Goal: Navigation & Orientation: Find specific page/section

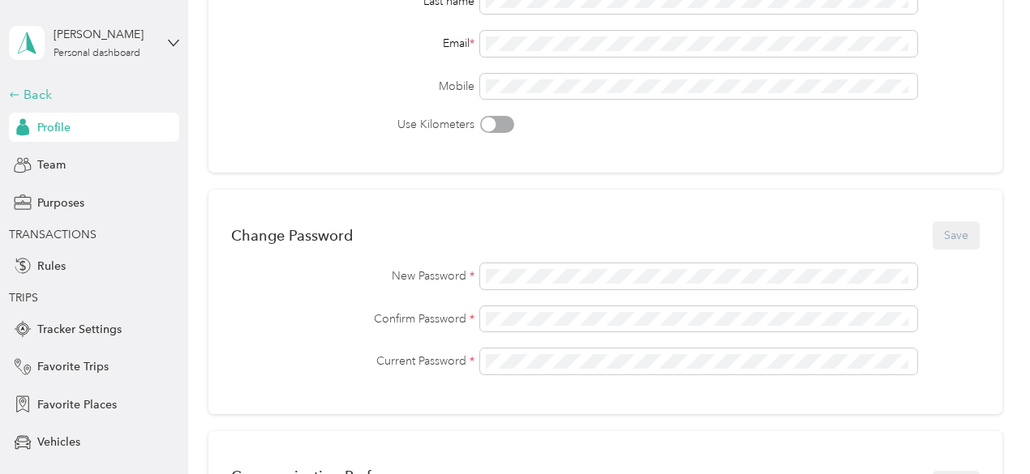
click at [25, 96] on div "Back" at bounding box center [90, 94] width 162 height 19
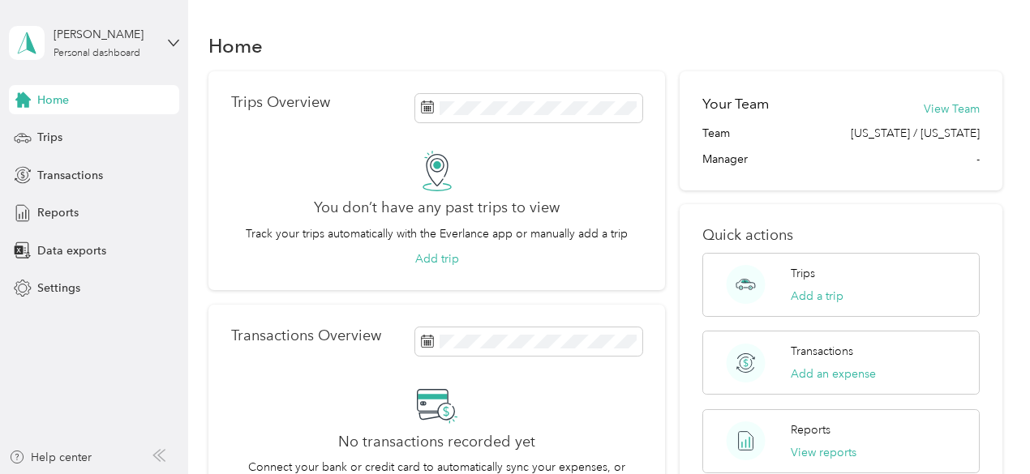
click at [89, 327] on aside "[PERSON_NAME] Personal dashboard Home Trips Transactions Reports Data exports S…" at bounding box center [94, 237] width 188 height 474
click at [316, 40] on div "Home" at bounding box center [605, 45] width 794 height 34
drag, startPoint x: 99, startPoint y: 362, endPoint x: 130, endPoint y: 398, distance: 47.1
click at [130, 398] on aside "[PERSON_NAME] Personal dashboard Home Trips Transactions Reports Data exports S…" at bounding box center [94, 237] width 188 height 474
